Goal: Task Accomplishment & Management: Manage account settings

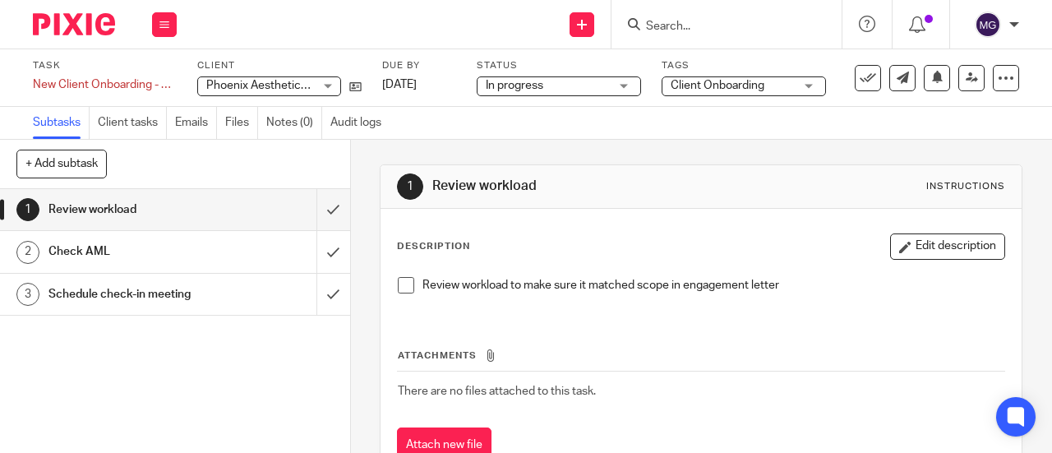
click at [207, 82] on span "Phoenix Aesthetics Worcester Ltd" at bounding box center [294, 86] width 177 height 12
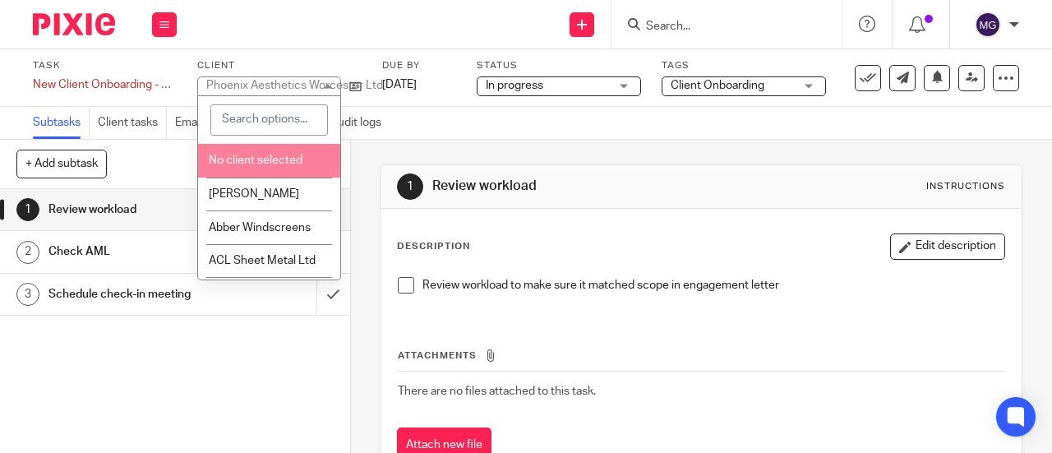
click at [207, 81] on div "Phoenix Aesthetics Worcester Ltd" at bounding box center [294, 86] width 177 height 12
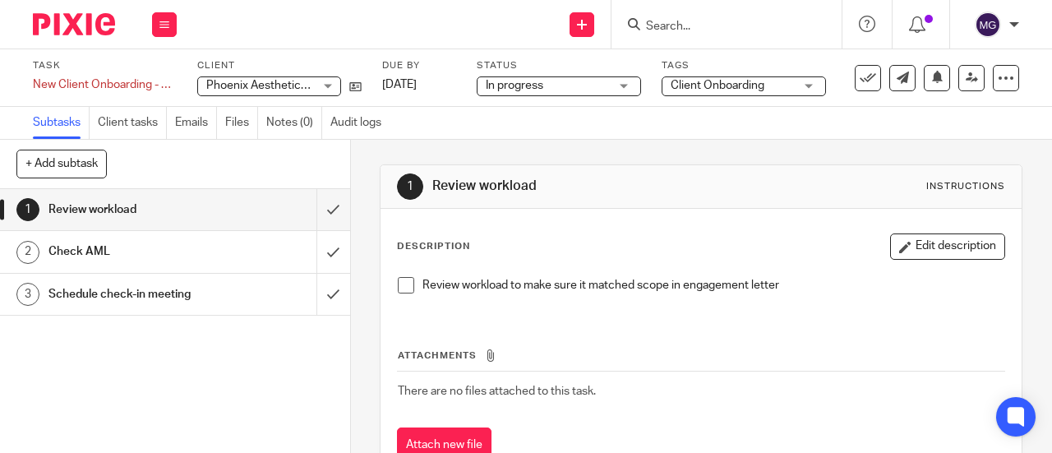
drag, startPoint x: 208, startPoint y: 85, endPoint x: 272, endPoint y: 85, distance: 64.1
click at [272, 85] on span "Phoenix Aesthetics Worcester Ltd" at bounding box center [294, 86] width 177 height 12
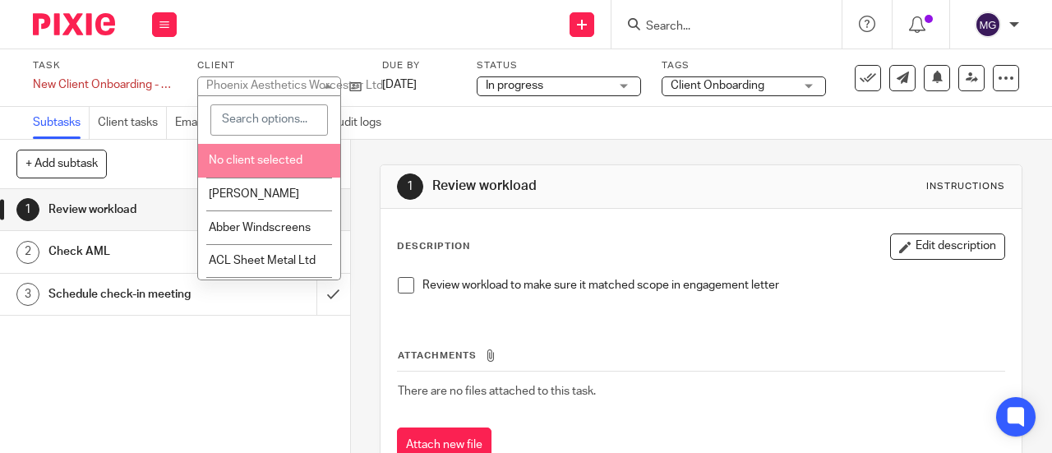
click at [116, 386] on div "1 Review workload 2 Check AML 3 Schedule check-in meeting" at bounding box center [175, 321] width 350 height 264
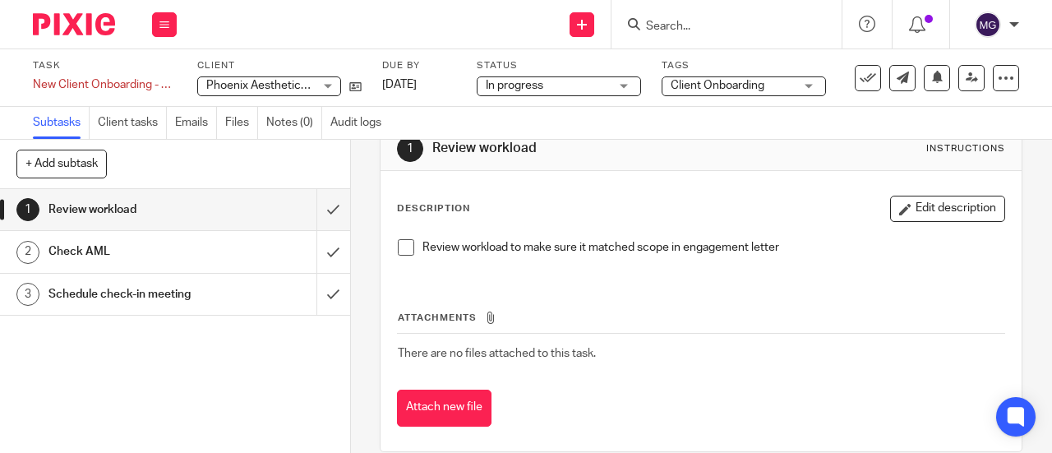
scroll to position [59, 0]
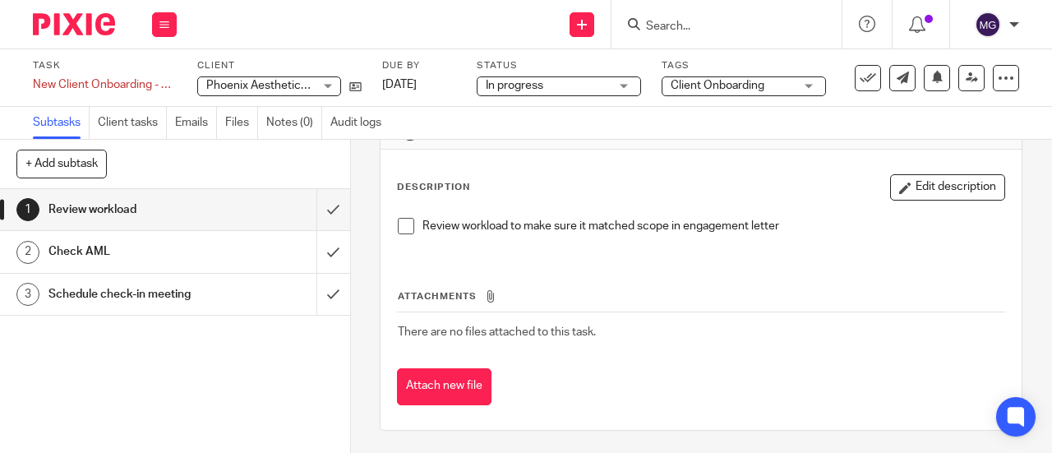
click at [72, 251] on h1 "Check AML" at bounding box center [132, 251] width 168 height 25
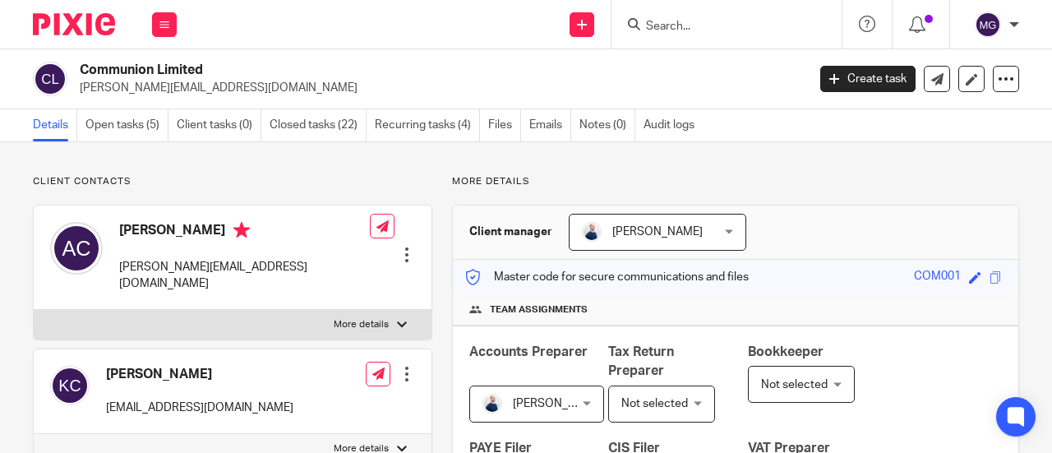
click at [748, 28] on input "Search" at bounding box center [718, 27] width 148 height 15
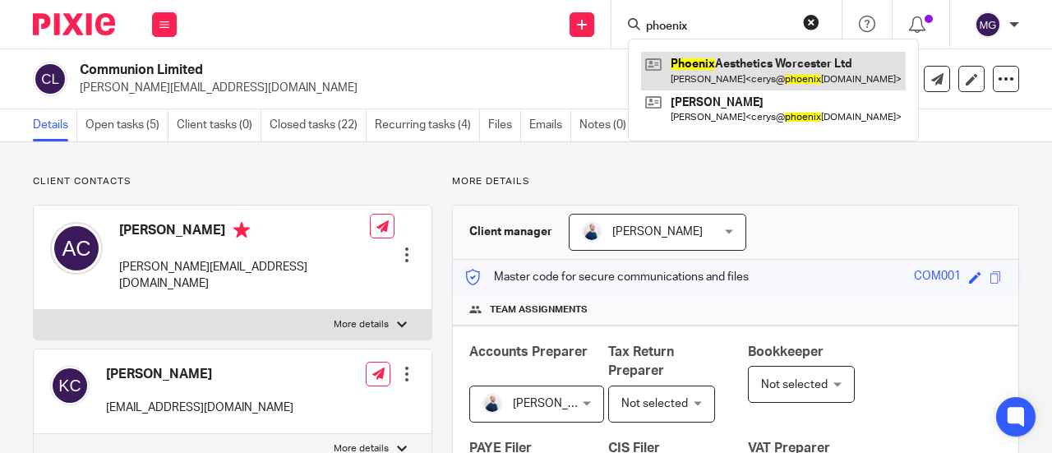
type input "phoenix"
click at [731, 72] on link at bounding box center [773, 71] width 265 height 38
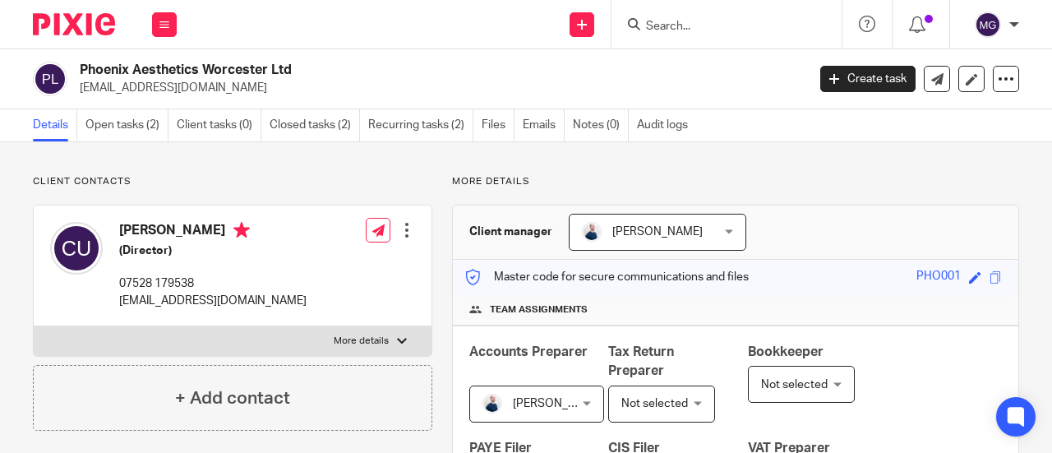
drag, startPoint x: 317, startPoint y: 62, endPoint x: 59, endPoint y: 62, distance: 258.0
click at [59, 62] on div "Phoenix Aesthetics Worcester Ltd cerys@phoenixaestheticsltd.uk" at bounding box center [414, 79] width 763 height 35
copy div "Phoenix Aesthetics Worcester Ltd"
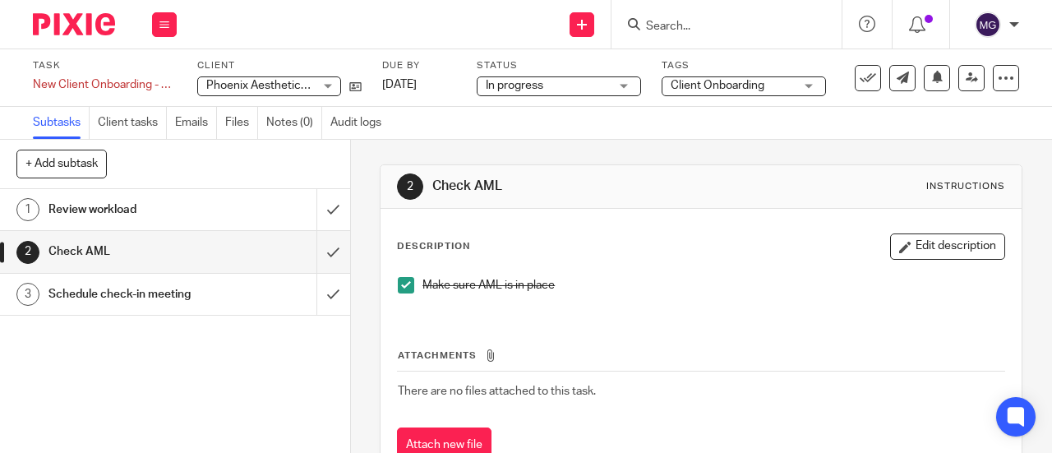
scroll to position [59, 0]
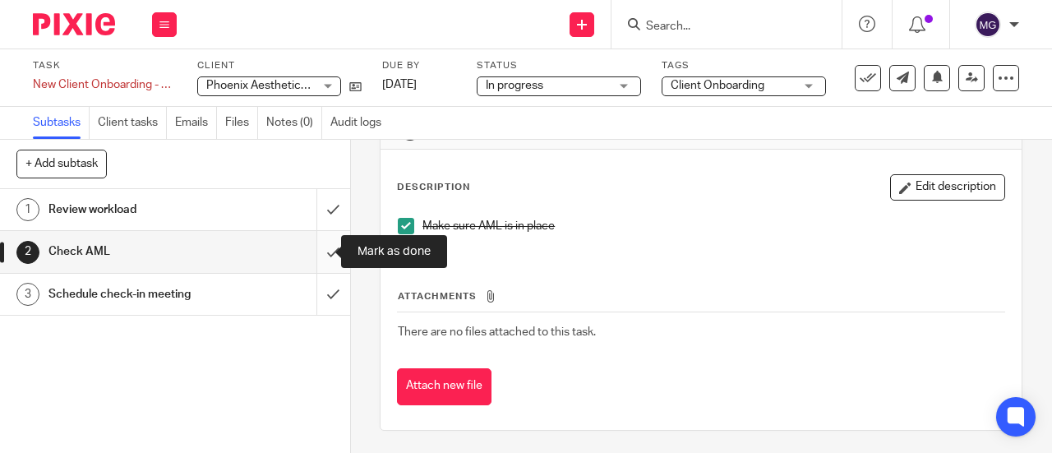
click at [317, 251] on input "submit" at bounding box center [175, 251] width 350 height 41
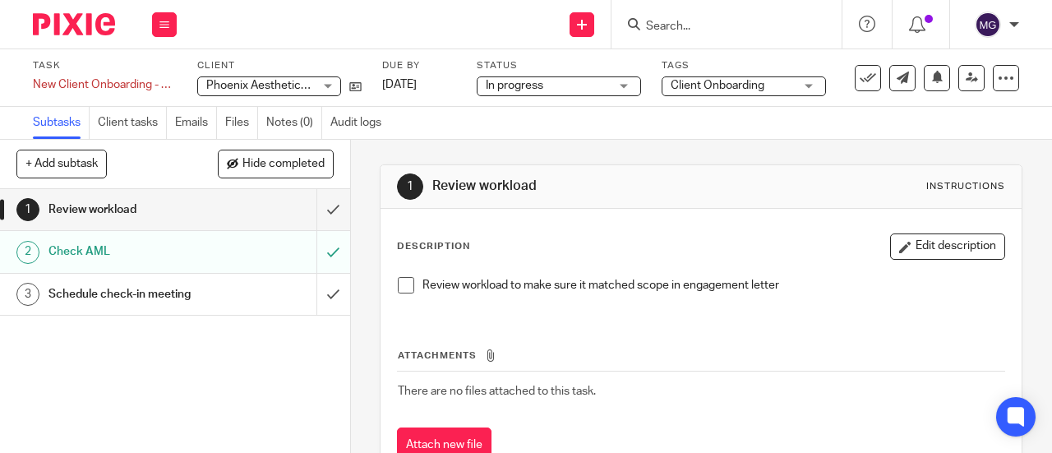
click at [76, 251] on h1 "Check AML" at bounding box center [132, 251] width 168 height 25
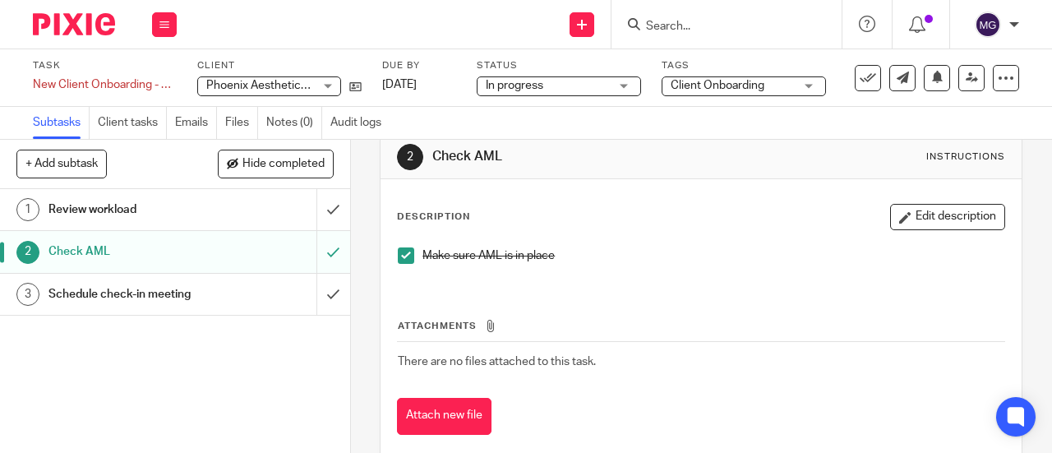
scroll to position [59, 0]
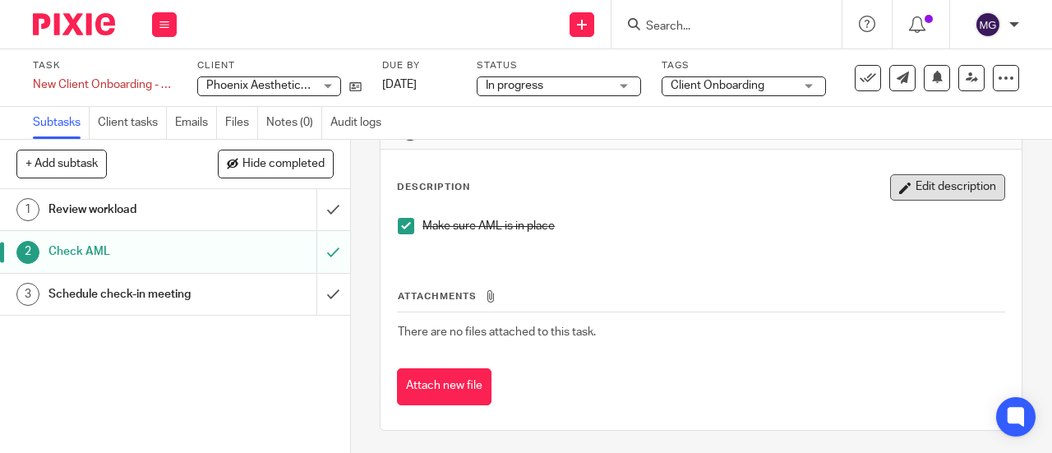
click at [905, 198] on button "Edit description" at bounding box center [947, 187] width 115 height 26
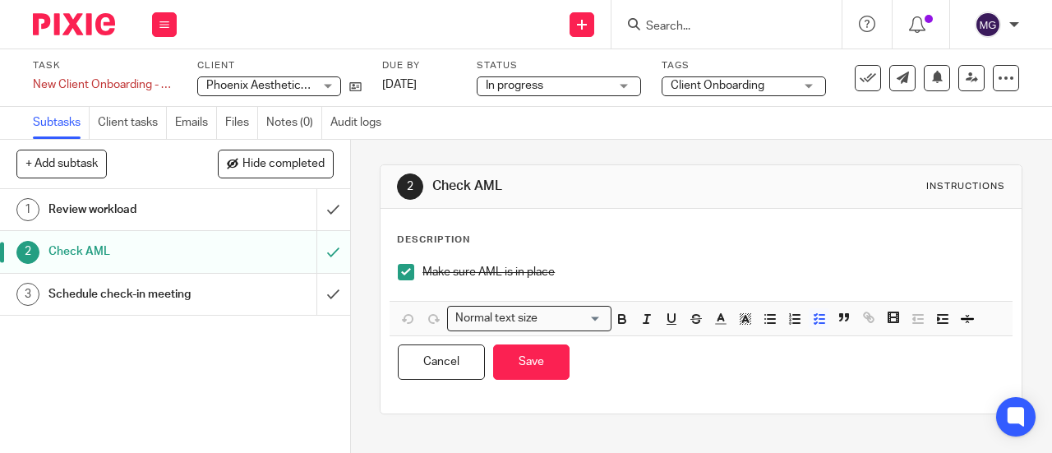
scroll to position [0, 0]
click at [570, 274] on p "Make sure AML is in place" at bounding box center [713, 272] width 582 height 16
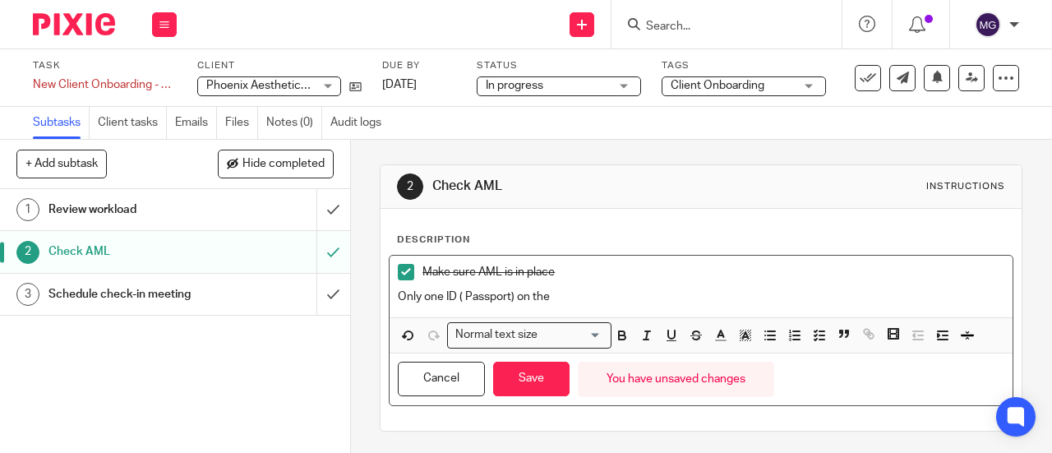
click at [565, 293] on p "Only one ID ( Passport) on the" at bounding box center [701, 296] width 606 height 16
click at [554, 297] on p "Only one ID ( Passport) which si still current" at bounding box center [701, 296] width 606 height 16
click at [628, 295] on p "Only one ID ( Passport) which is still current" at bounding box center [701, 296] width 606 height 16
click at [390, 295] on div "Make sure AML is in place Only one ID ( Passport) which is still current with e…" at bounding box center [701, 287] width 623 height 62
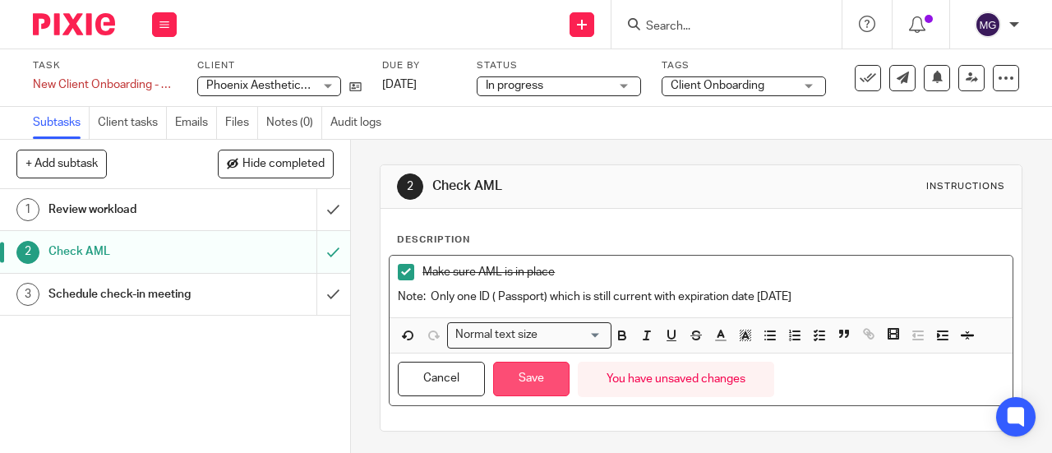
click at [542, 380] on button "Save" at bounding box center [531, 379] width 76 height 35
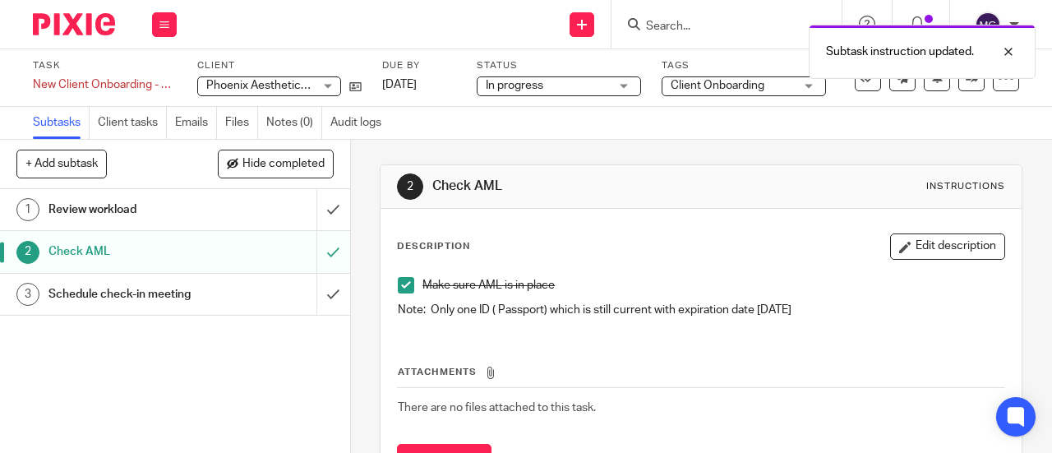
click at [99, 210] on h1 "Review workload" at bounding box center [132, 209] width 168 height 25
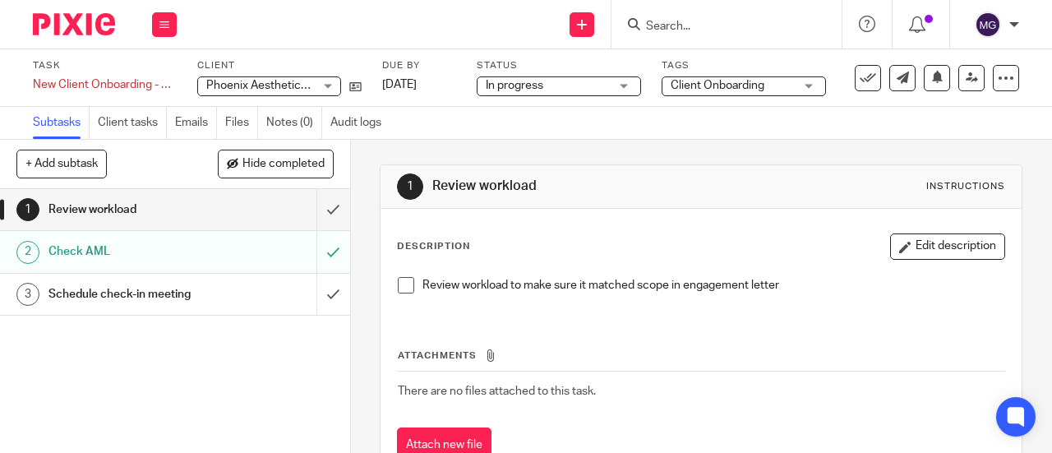
click at [626, 88] on div "In progress In progress" at bounding box center [559, 86] width 164 height 20
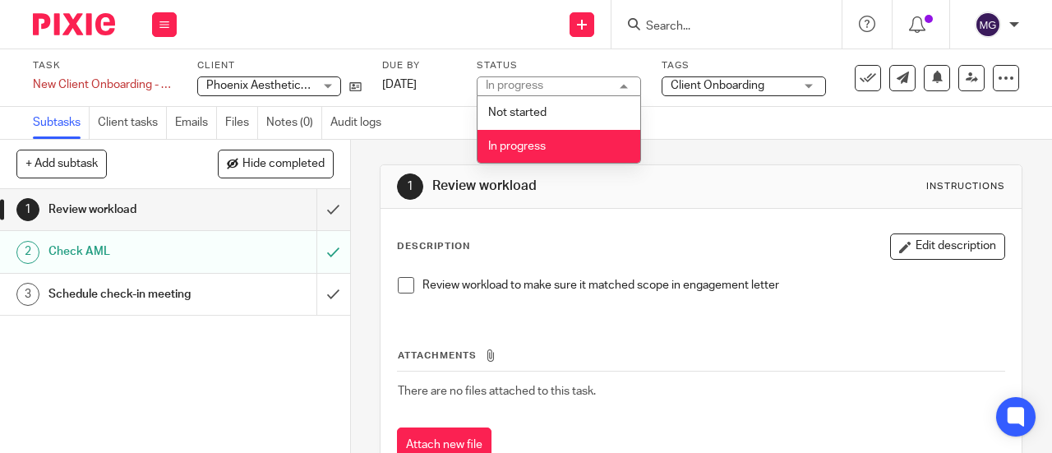
click at [597, 148] on li "In progress" at bounding box center [558, 147] width 163 height 34
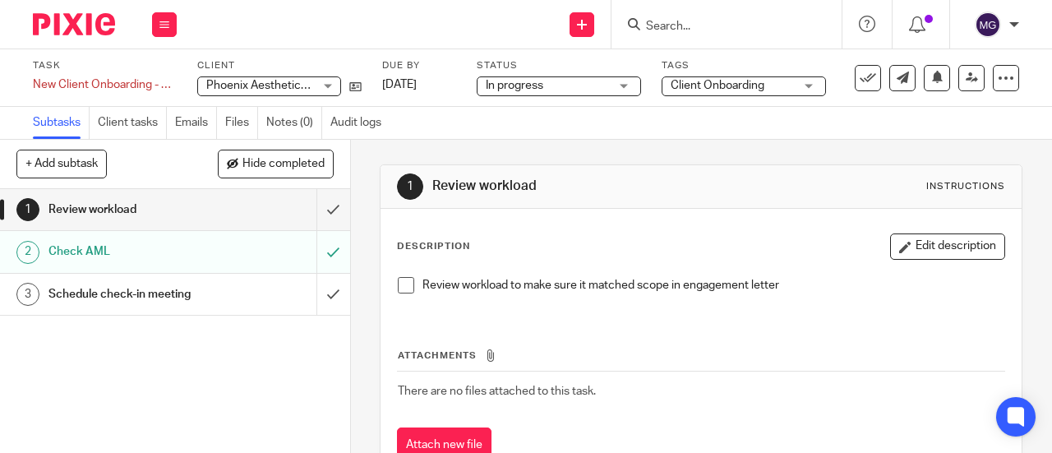
click at [708, 141] on div "1 Review workload Instructions Description Edit description Review workload to …" at bounding box center [701, 327] width 643 height 375
click at [695, 30] on input "Search" at bounding box center [718, 27] width 148 height 15
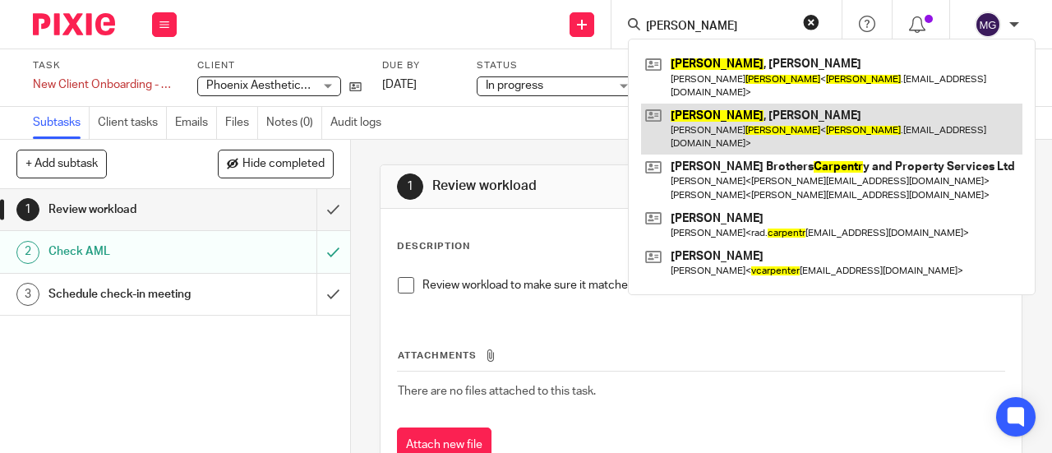
type input "carpenter"
click at [719, 106] on link at bounding box center [831, 129] width 381 height 51
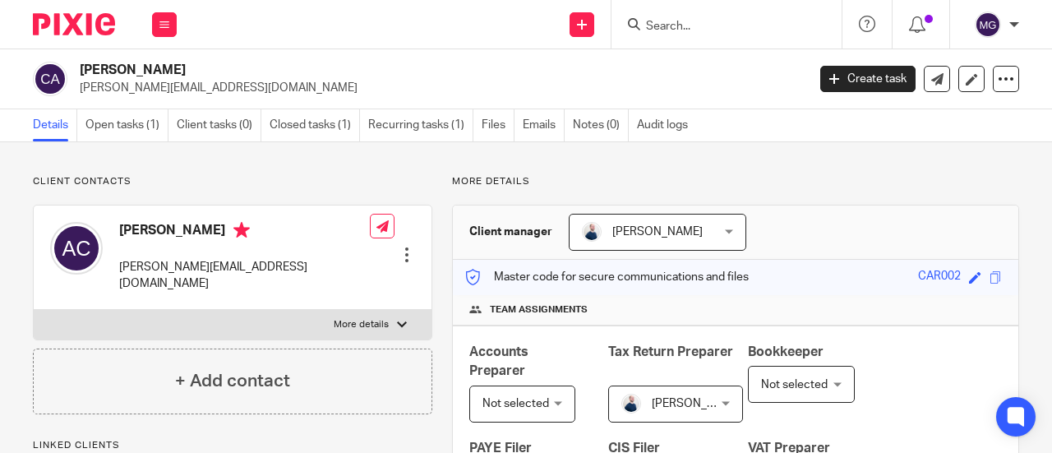
drag, startPoint x: 235, startPoint y: 71, endPoint x: 77, endPoint y: 71, distance: 157.8
click at [77, 71] on div "Carpenter, Anne-Marie [EMAIL_ADDRESS][DOMAIN_NAME]" at bounding box center [414, 79] width 763 height 35
copy h2 "[PERSON_NAME]"
click at [745, 25] on input "Search" at bounding box center [718, 27] width 148 height 15
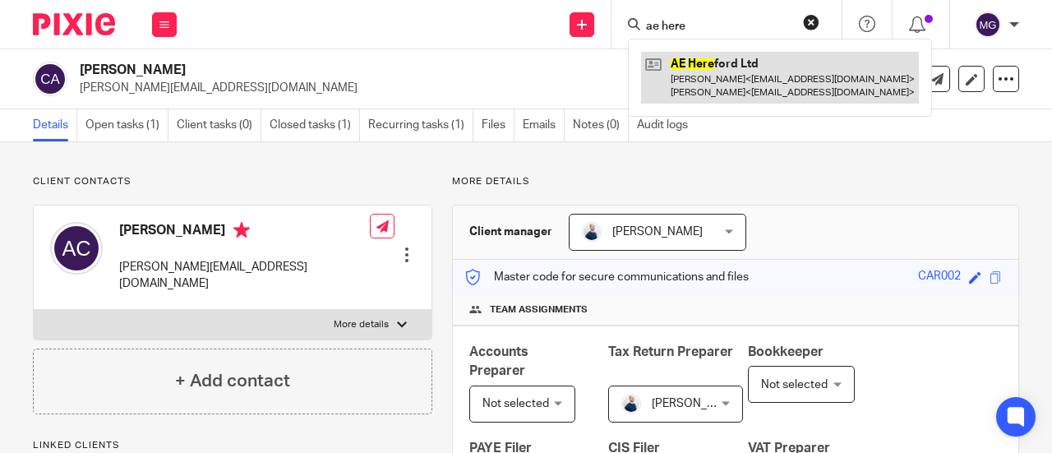
type input "ae here"
click at [735, 53] on link at bounding box center [780, 77] width 278 height 51
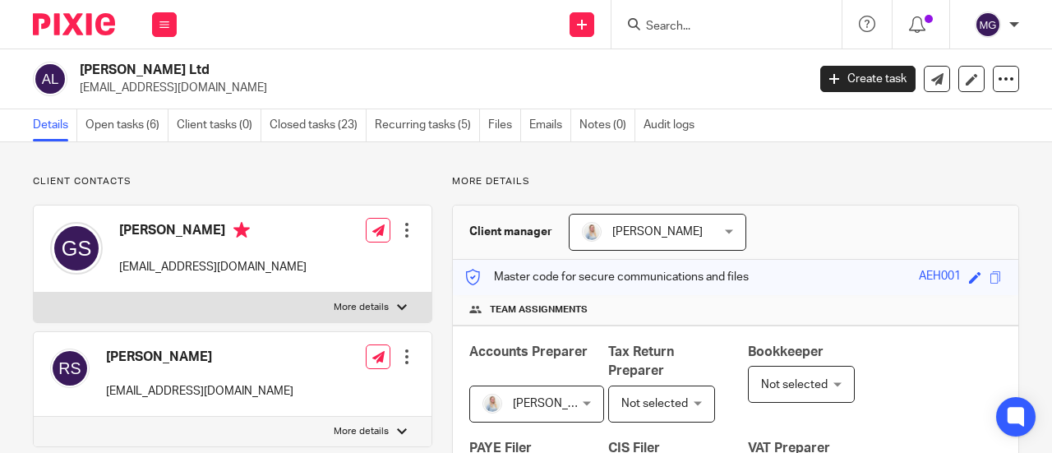
click at [695, 25] on input "Search" at bounding box center [718, 27] width 148 height 15
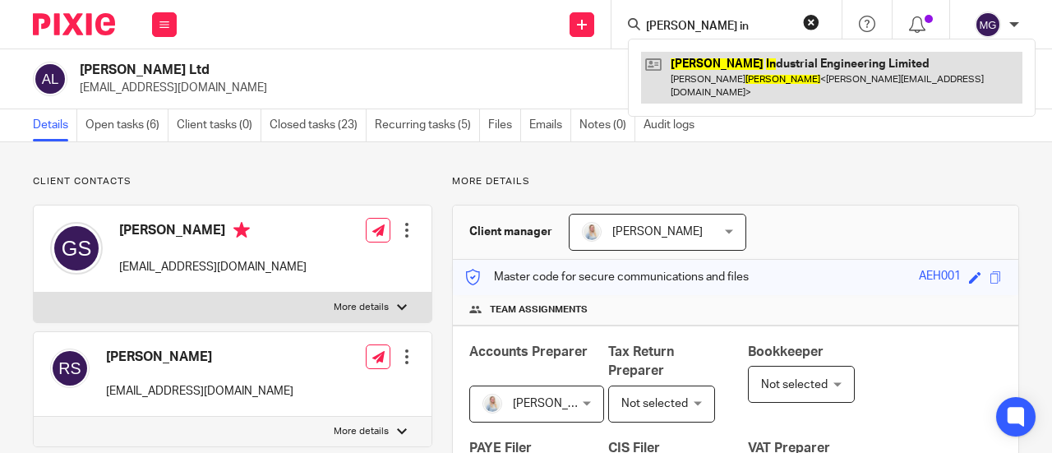
type input "[PERSON_NAME] in"
click at [713, 65] on link at bounding box center [831, 77] width 381 height 51
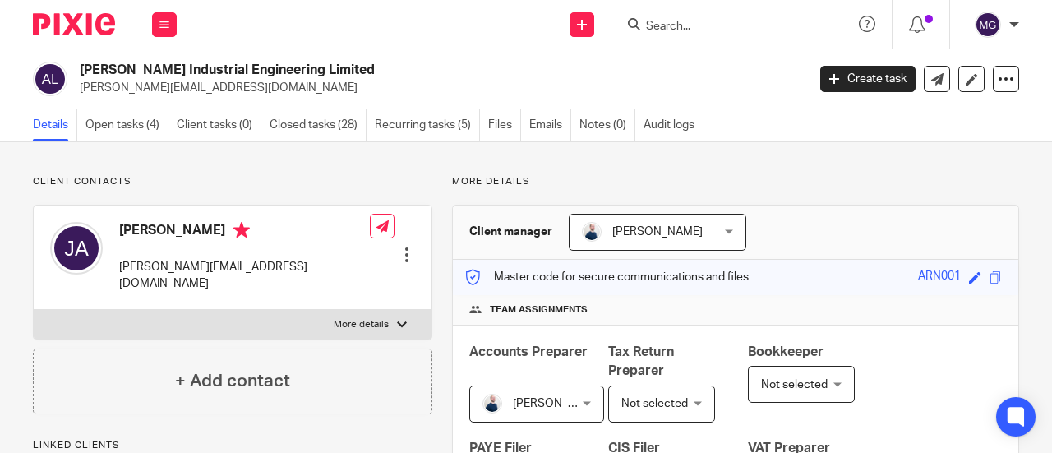
drag, startPoint x: 311, startPoint y: 71, endPoint x: 81, endPoint y: 70, distance: 230.9
click at [81, 70] on h2 "[PERSON_NAME] Industrial Engineering Limited" at bounding box center [366, 70] width 573 height 17
copy h2 "[PERSON_NAME] Industrial Engineering Limited"
click at [696, 25] on input "Search" at bounding box center [718, 27] width 148 height 15
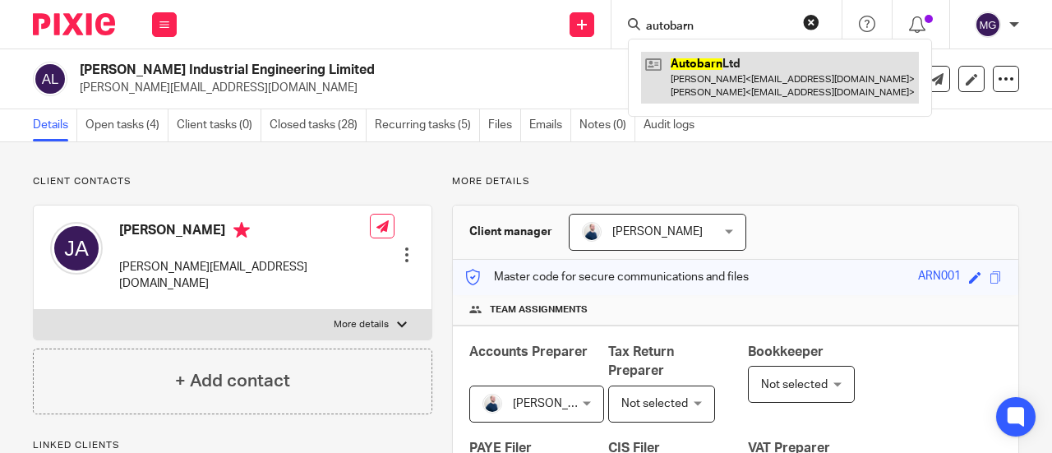
type input "autobarn"
click at [698, 79] on link at bounding box center [780, 77] width 278 height 51
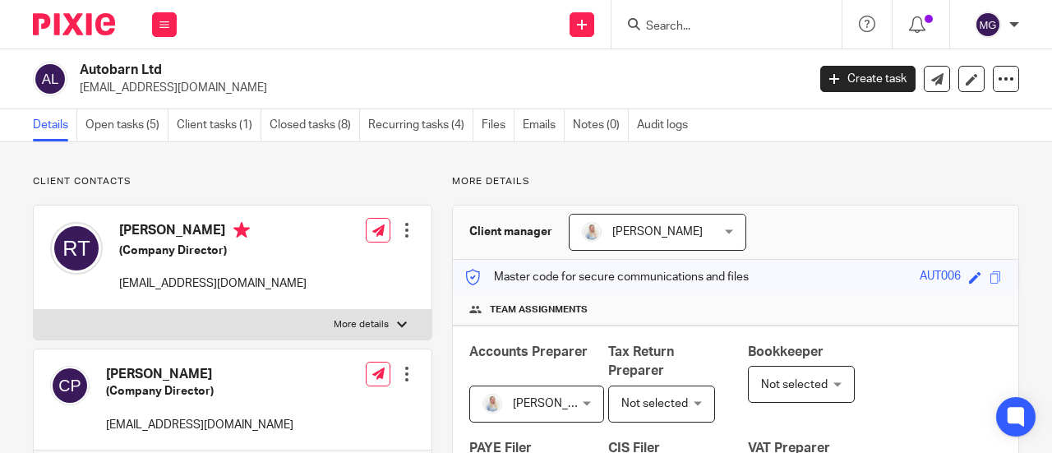
drag, startPoint x: 163, startPoint y: 68, endPoint x: 72, endPoint y: 71, distance: 90.4
click at [77, 68] on div "Autobarn Ltd [EMAIL_ADDRESS][DOMAIN_NAME]" at bounding box center [414, 79] width 763 height 35
copy h2 "Autobarn Ltd"
